Goal: Information Seeking & Learning: Find specific fact

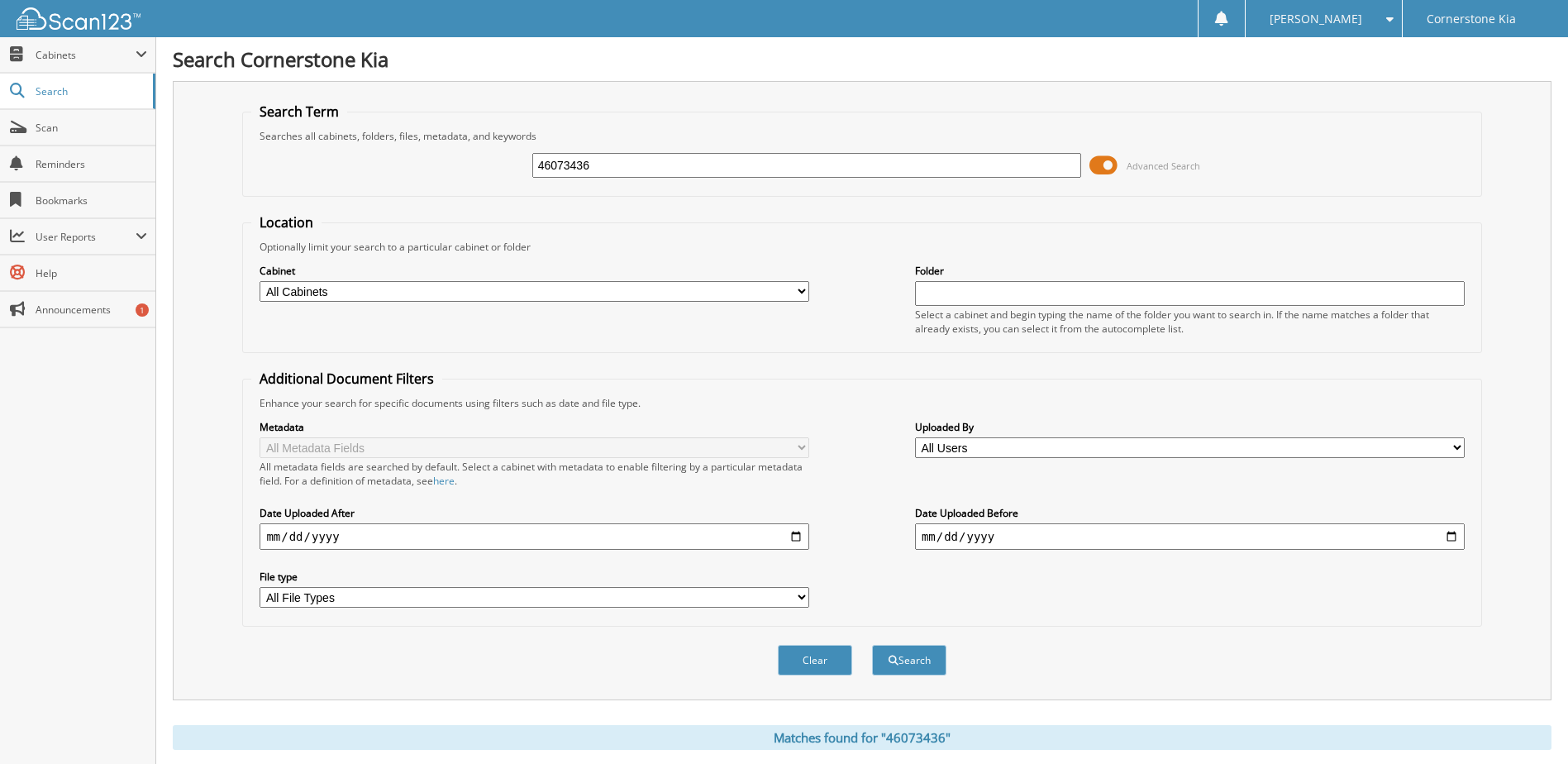
drag, startPoint x: 600, startPoint y: 161, endPoint x: 566, endPoint y: 167, distance: 34.5
click at [566, 167] on input "46073436" at bounding box center [807, 165] width 550 height 25
click at [561, 163] on input "46074151" at bounding box center [807, 165] width 550 height 25
type input "46084151"
click at [895, 660] on span "submit" at bounding box center [893, 660] width 10 height 10
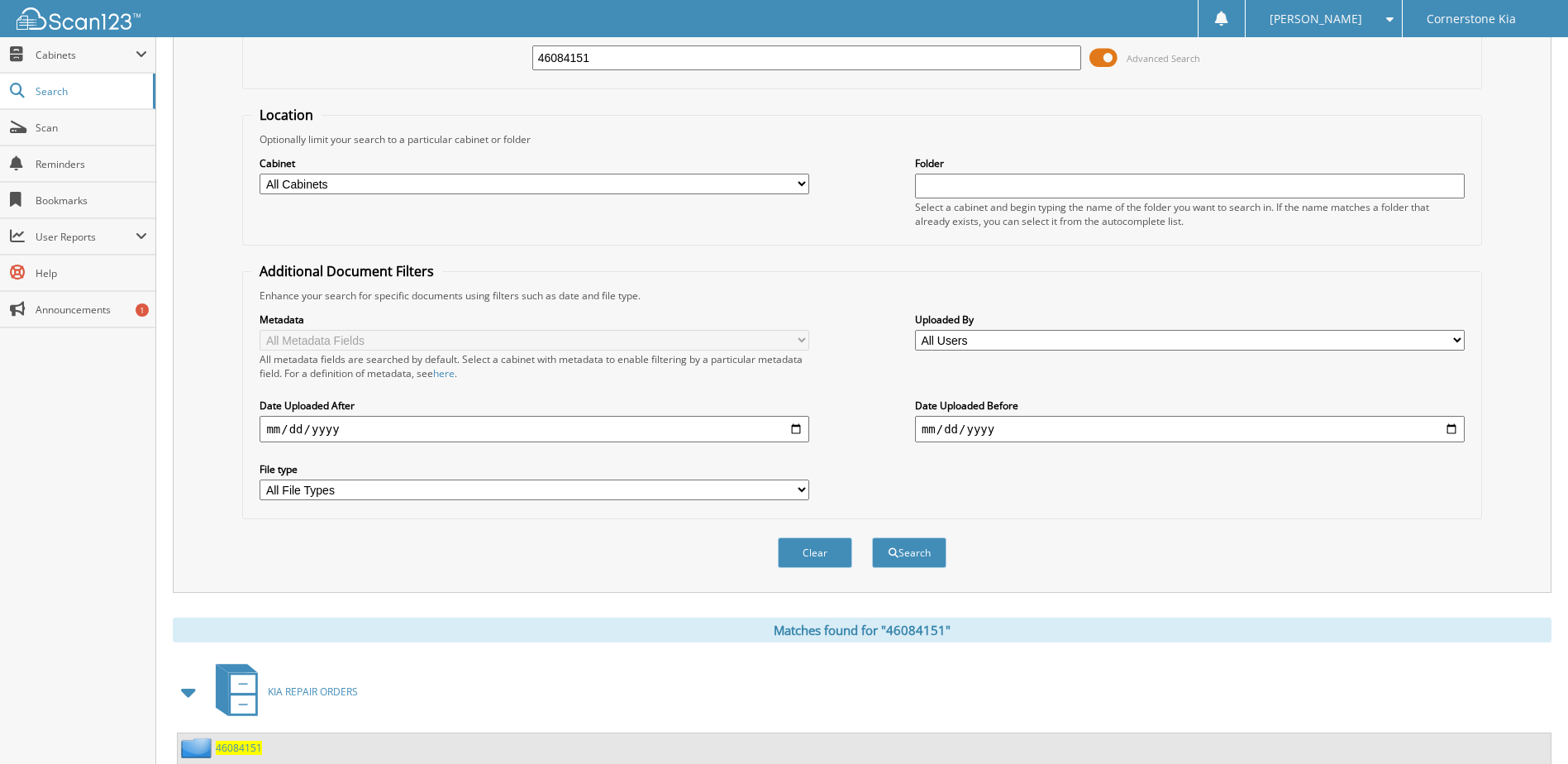
scroll to position [252, 0]
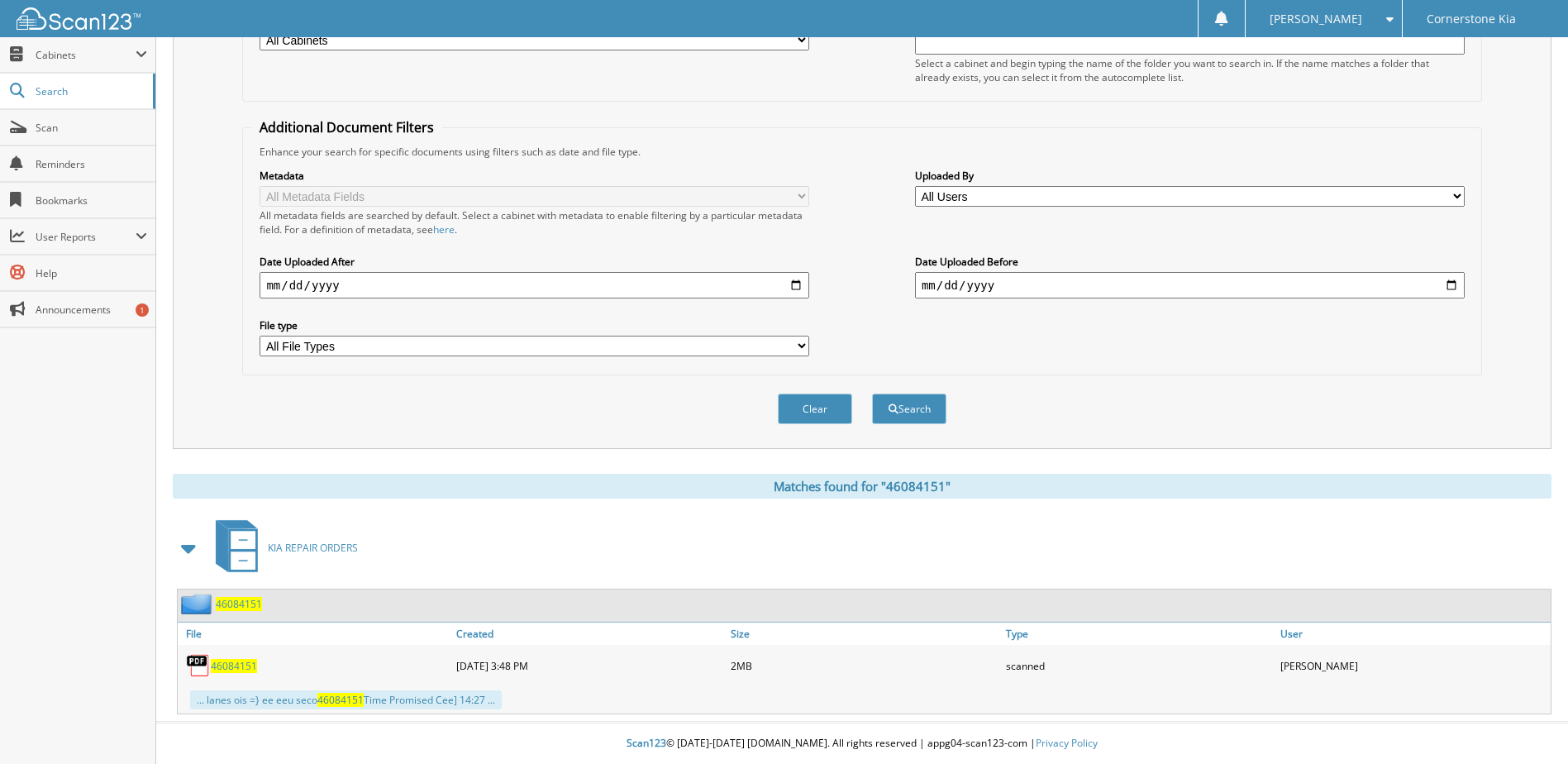
click at [237, 668] on span "46084151" at bounding box center [234, 665] width 47 height 14
